Goal: Find contact information: Find contact information

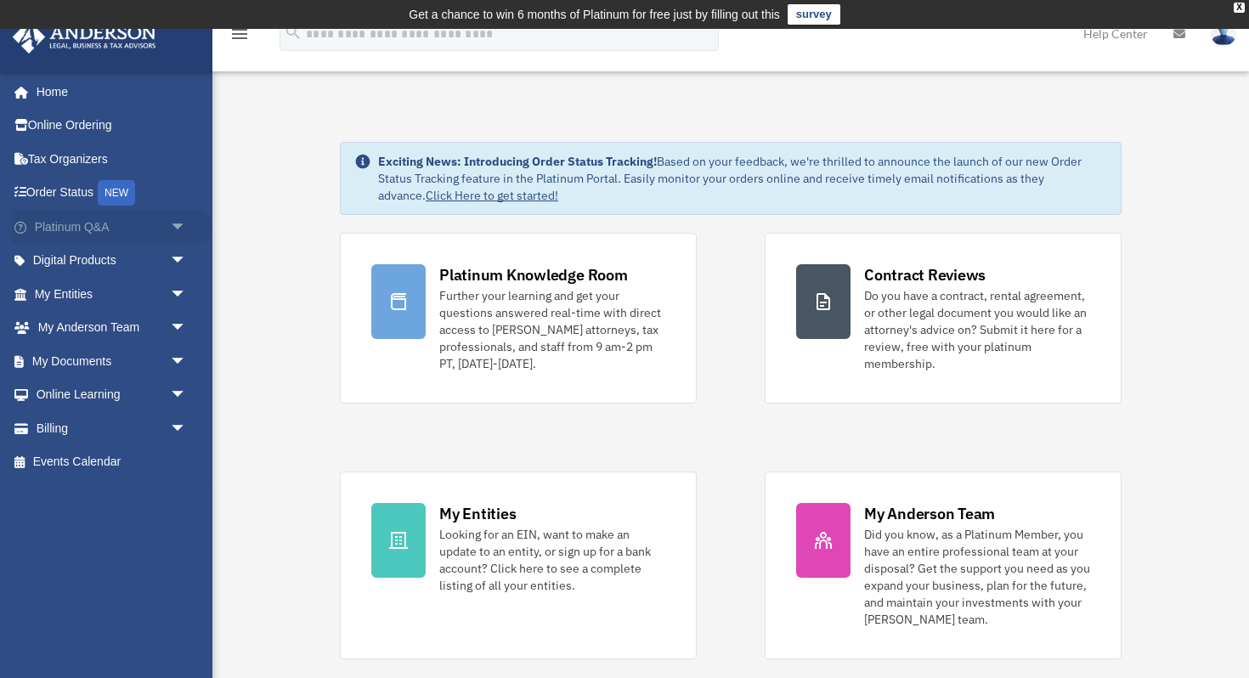
click at [178, 223] on span "arrow_drop_down" at bounding box center [187, 227] width 34 height 35
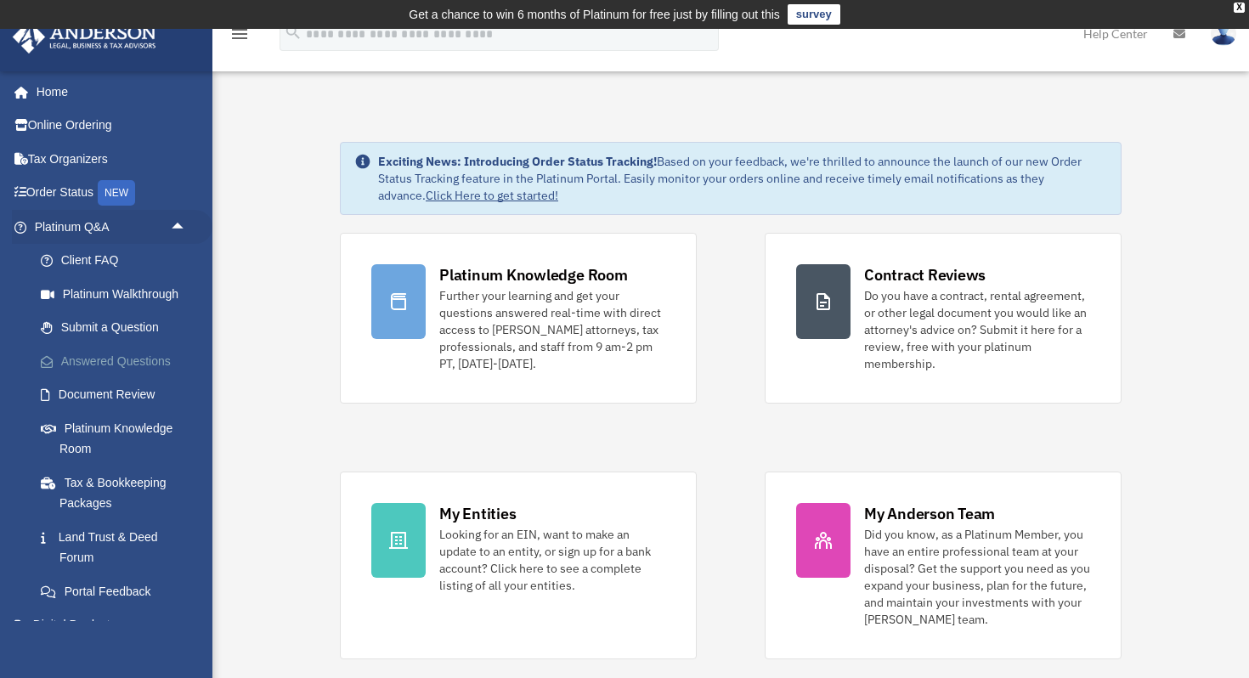
click at [116, 362] on link "Answered Questions" at bounding box center [118, 361] width 189 height 34
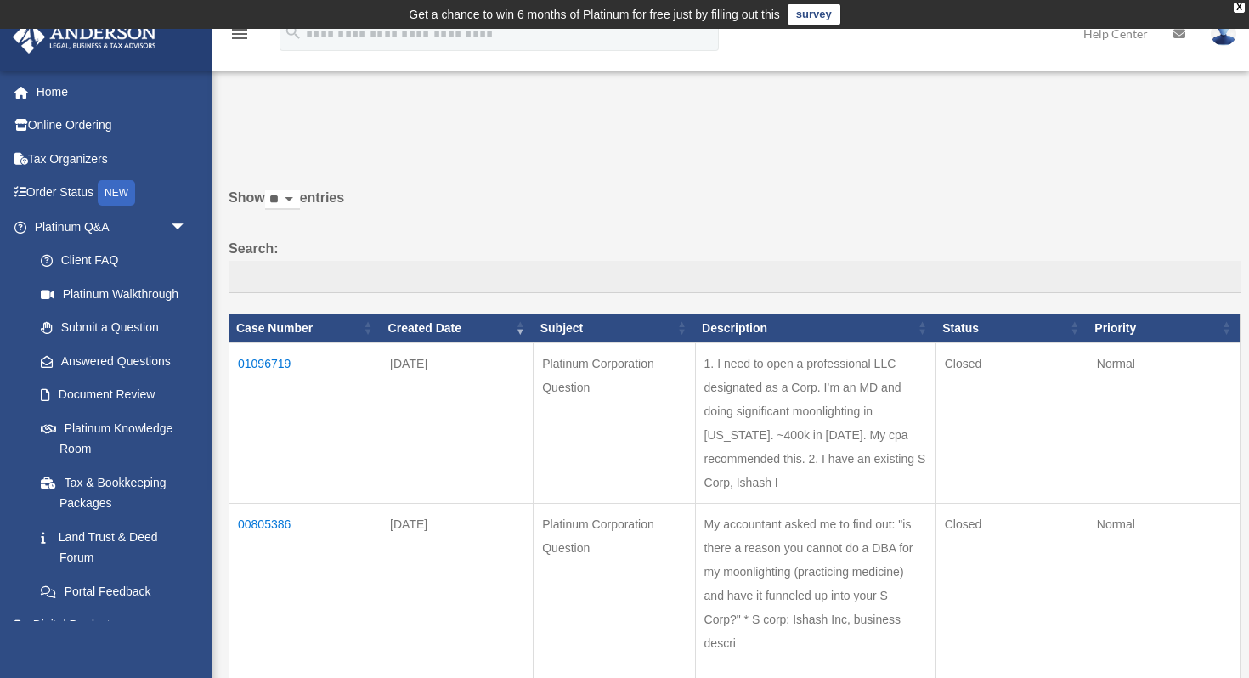
click at [254, 365] on td "01096719" at bounding box center [305, 423] width 152 height 161
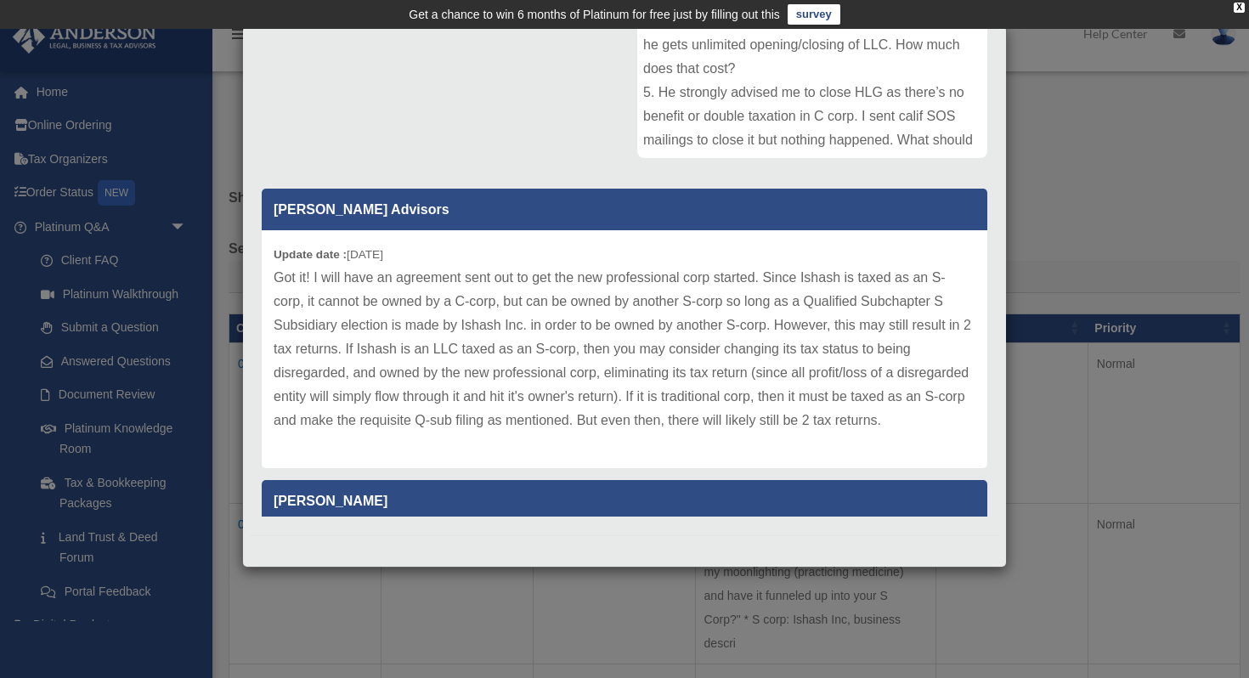
click at [1036, 235] on div "Case Detail × Platinum Corporation Question Case Number 01096719 Created Date S…" at bounding box center [624, 339] width 1249 height 678
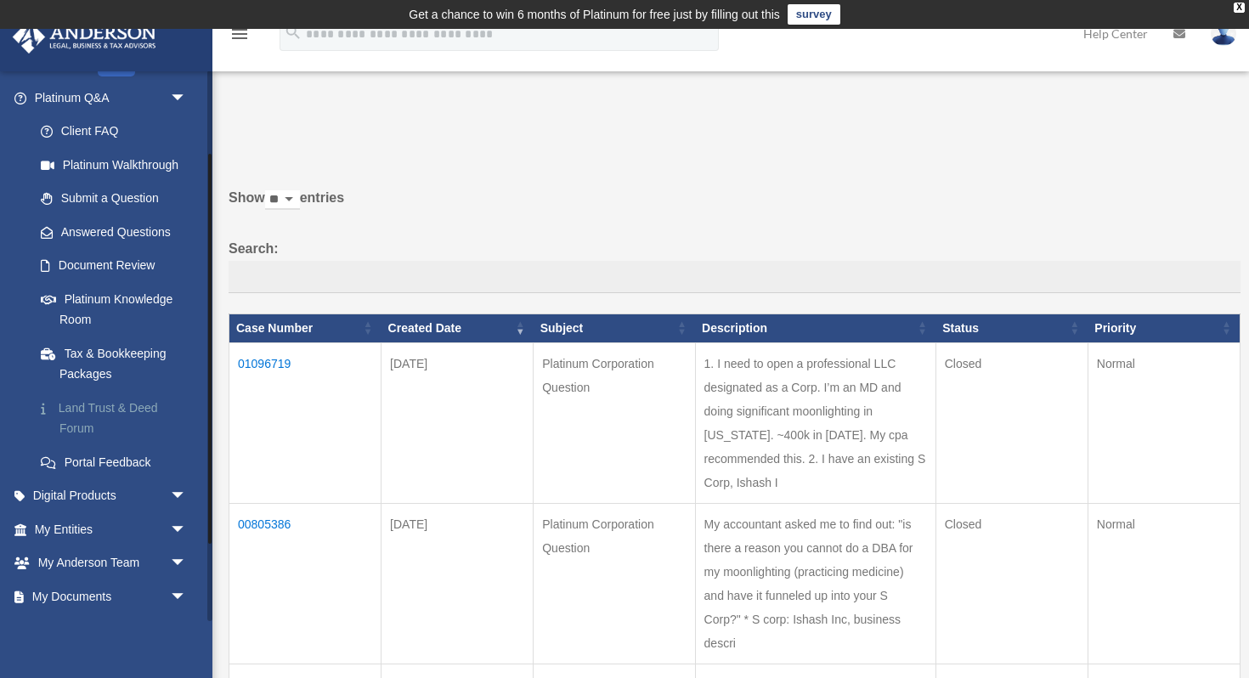
scroll to position [226, 0]
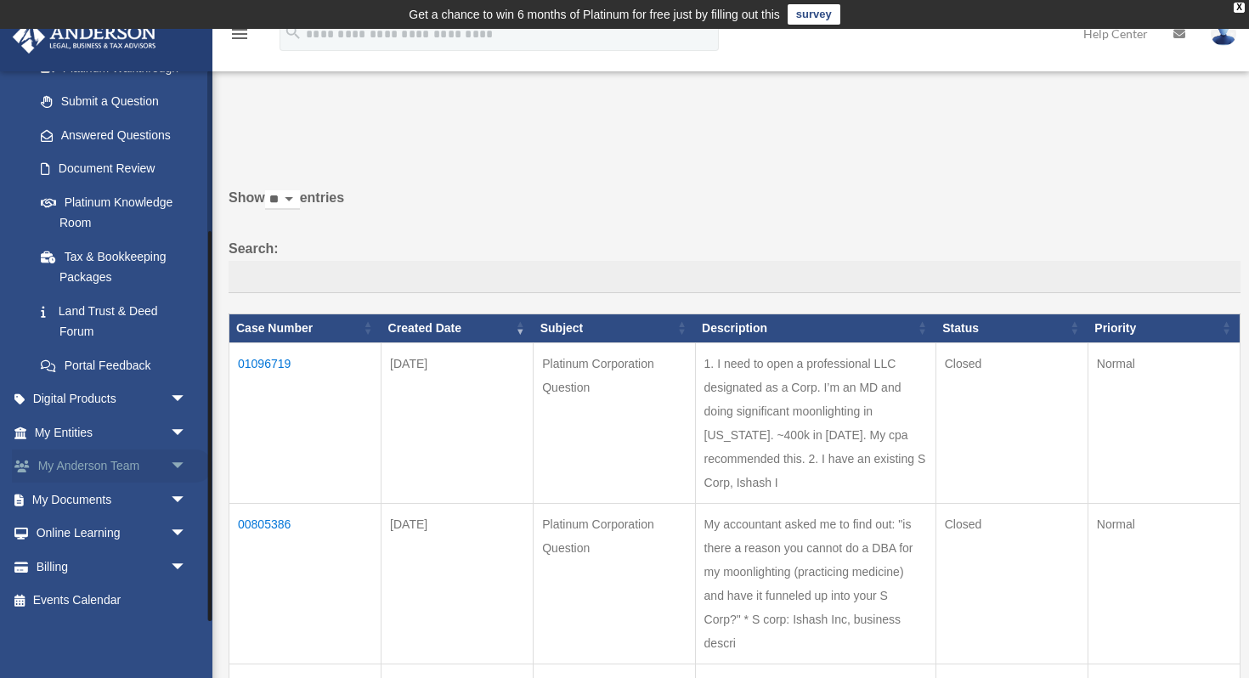
click at [183, 459] on span "arrow_drop_down" at bounding box center [187, 467] width 34 height 35
click at [113, 502] on link "My Anderson Team" at bounding box center [118, 500] width 189 height 34
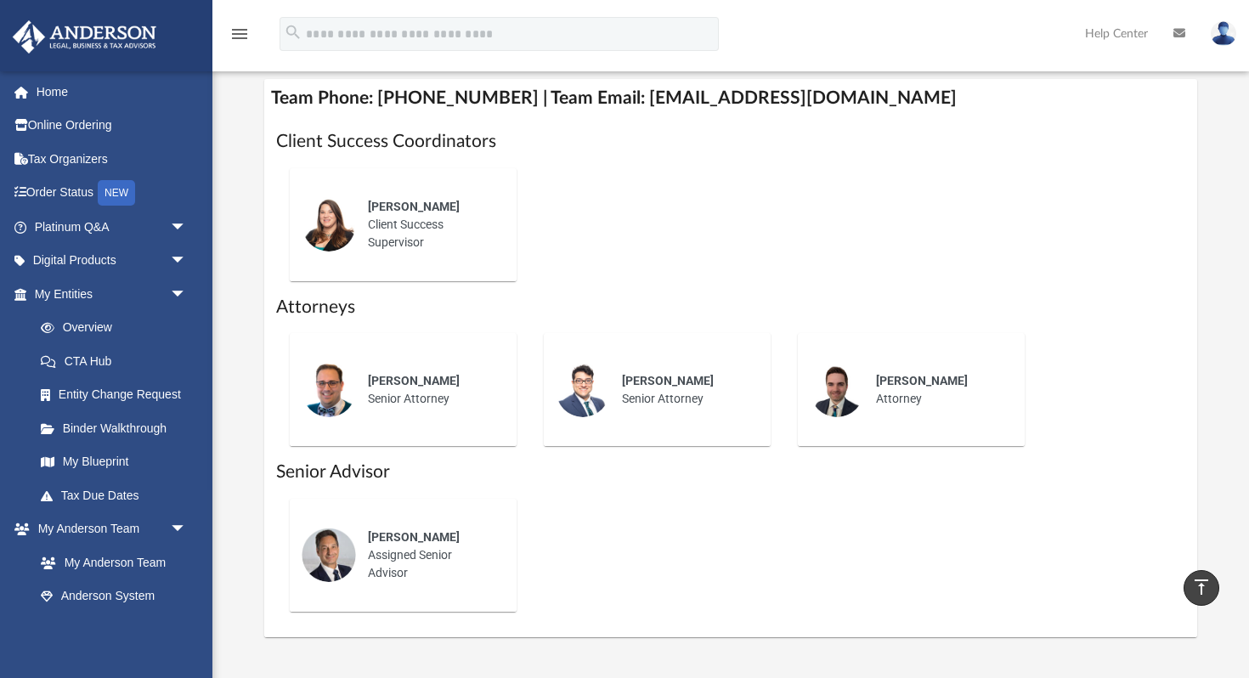
scroll to position [688, 0]
drag, startPoint x: 613, startPoint y: 96, endPoint x: 866, endPoint y: 97, distance: 253.3
click at [866, 98] on h4 "Team Phone: (725) 201-7544 | Team Email: myteam@andersonadvisors.com" at bounding box center [730, 97] width 933 height 38
copy h4 "myteam@andersonadvisors.com"
